Goal: Information Seeking & Learning: Check status

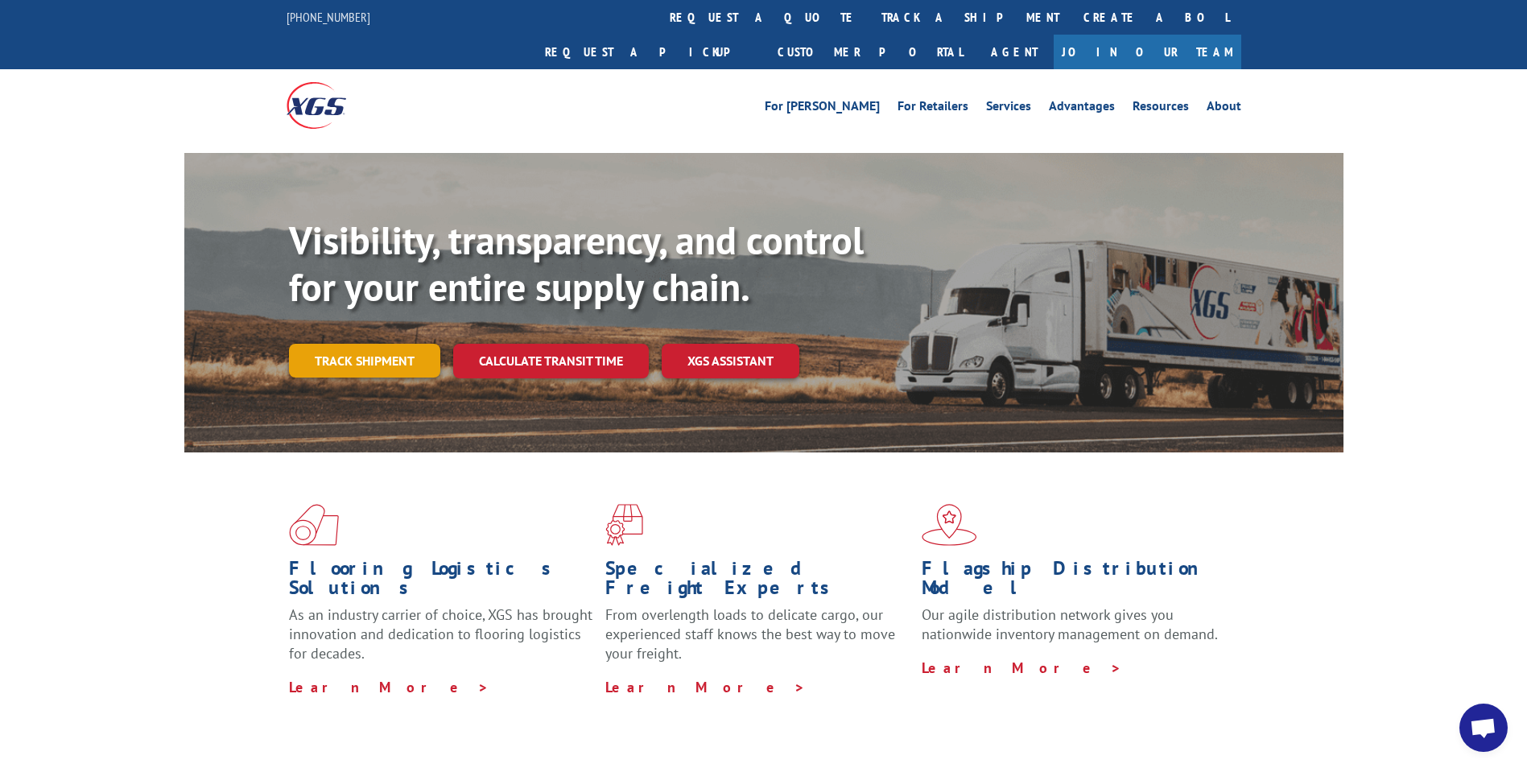
click at [348, 344] on link "Track shipment" at bounding box center [364, 361] width 151 height 34
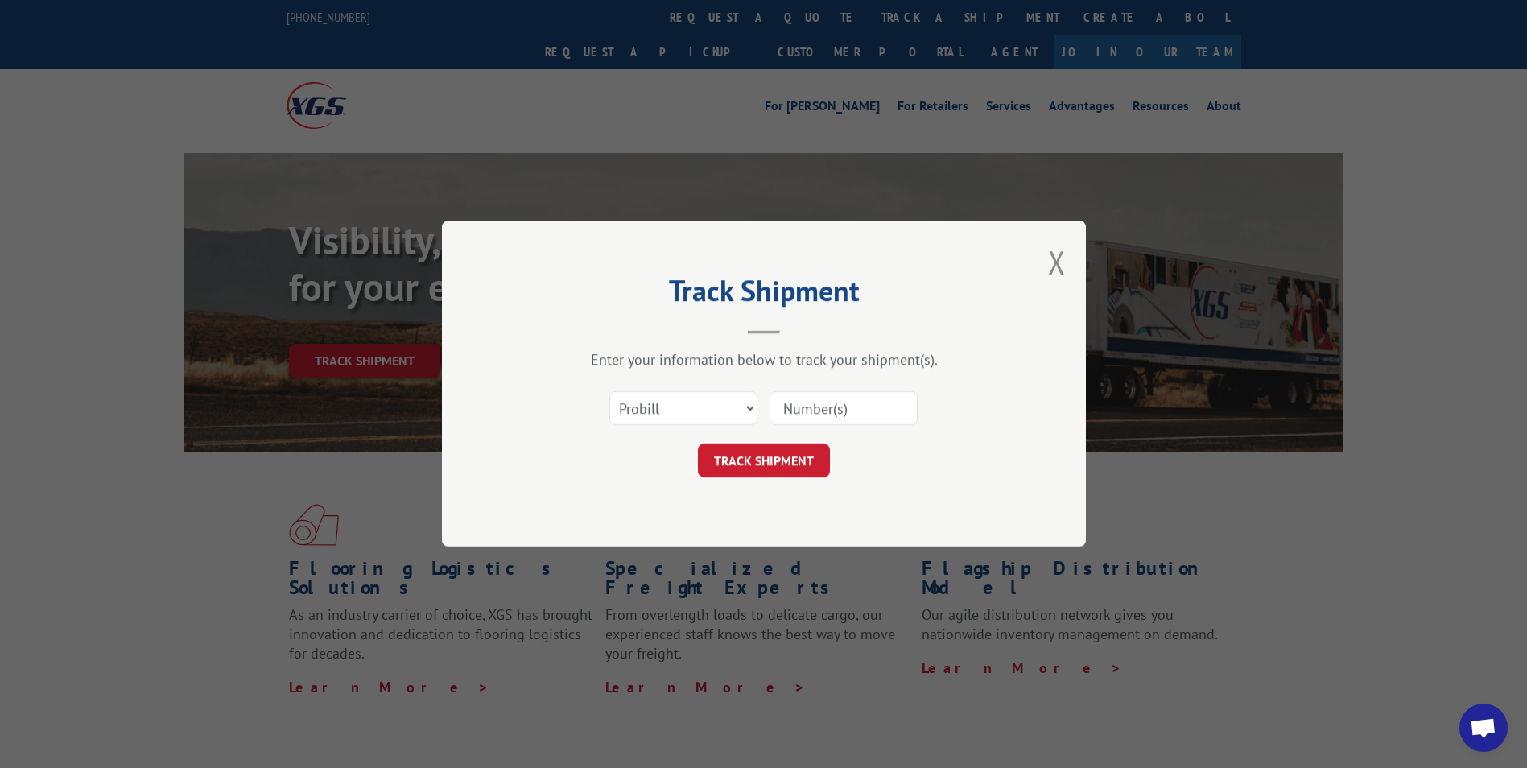
click at [609, 401] on div "Select category... Probill BOL PO" at bounding box center [763, 408] width 483 height 53
click at [642, 418] on select "Select category... Probill BOL PO" at bounding box center [683, 409] width 148 height 34
select select "bol"
click at [609, 392] on select "Select category... Probill BOL PO" at bounding box center [683, 409] width 148 height 34
click at [792, 410] on input at bounding box center [844, 409] width 148 height 34
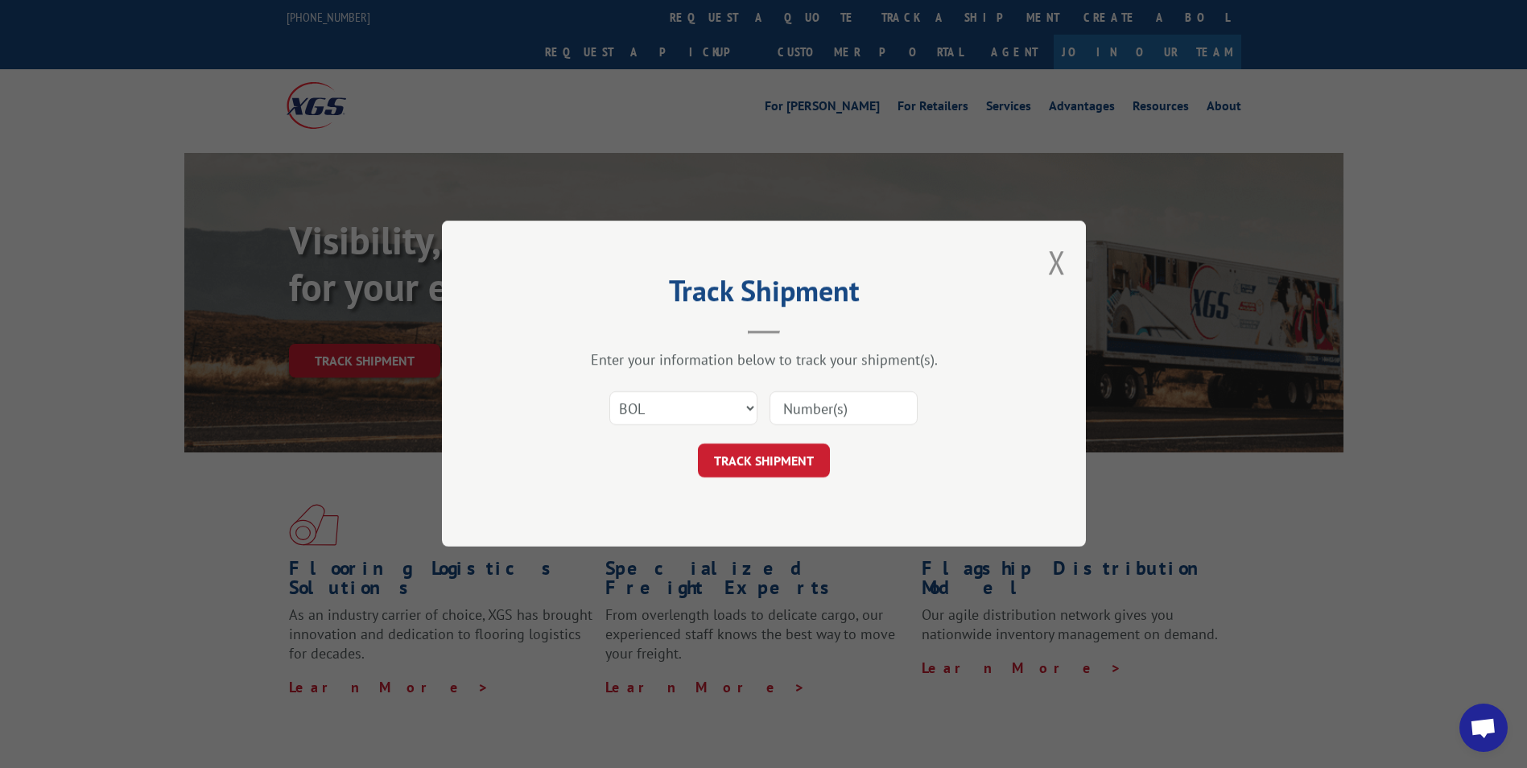
paste input "0914059"
type input "0914059"
click at [775, 468] on button "TRACK SHIPMENT" at bounding box center [764, 461] width 132 height 34
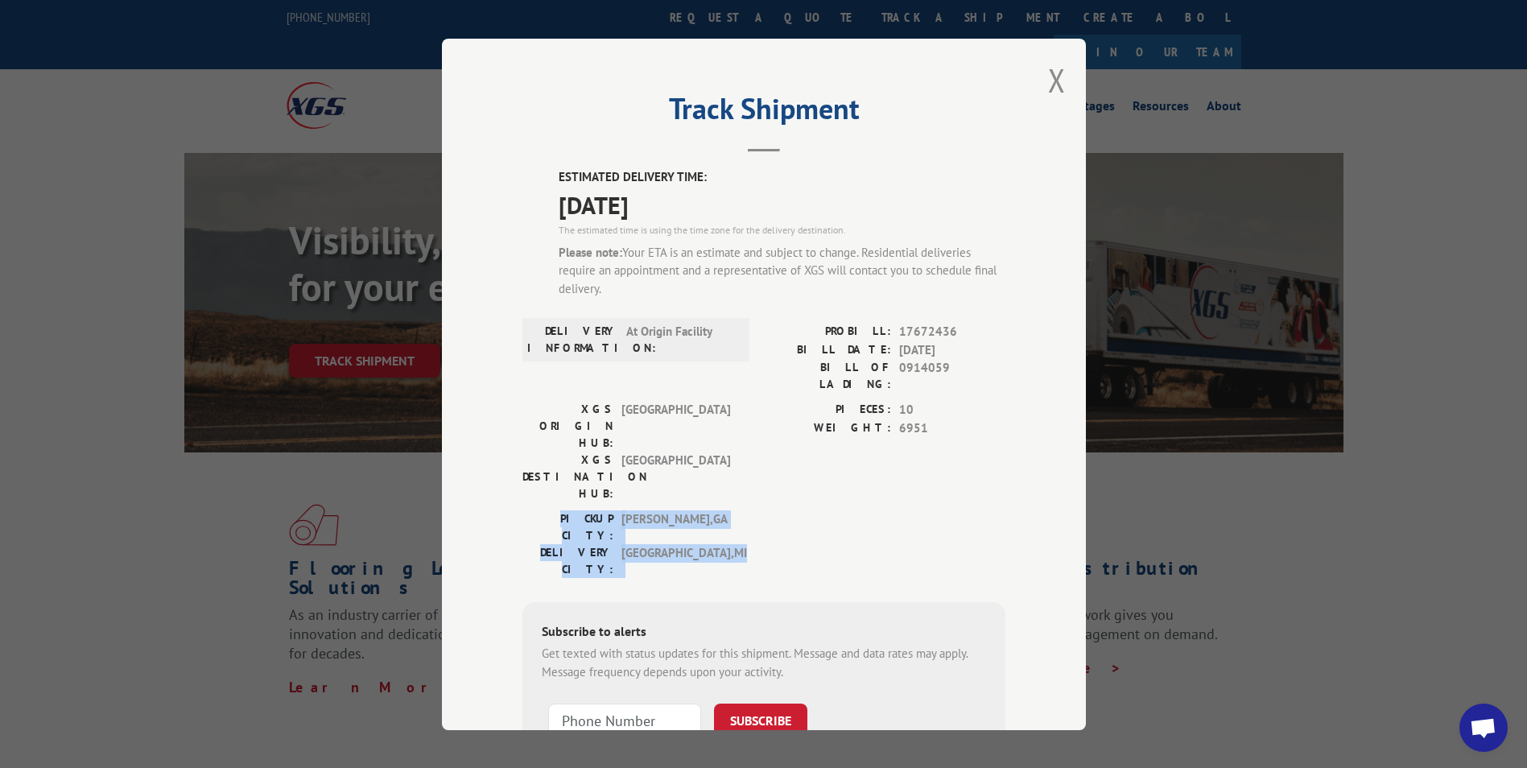
drag, startPoint x: 956, startPoint y: 481, endPoint x: 1020, endPoint y: 440, distance: 76.1
click at [1020, 440] on div "Track Shipment ESTIMATED DELIVERY TIME: [DATE] The estimated time is using the …" at bounding box center [764, 384] width 644 height 691
click at [1018, 440] on div "Track Shipment ESTIMATED DELIVERY TIME: [DATE] The estimated time is using the …" at bounding box center [764, 384] width 644 height 691
click at [1048, 79] on button "Close modal" at bounding box center [1057, 80] width 18 height 43
